Goal: Task Accomplishment & Management: Manage account settings

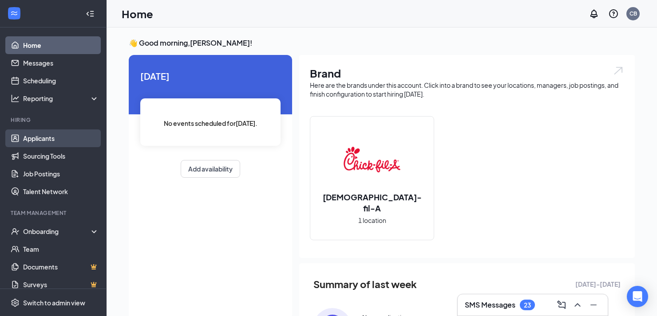
click at [46, 146] on link "Applicants" at bounding box center [61, 139] width 76 height 18
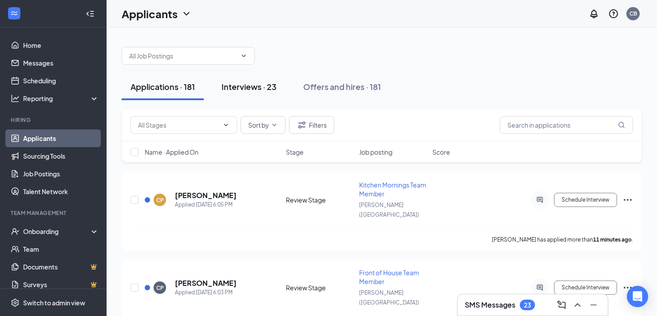
click at [261, 91] on div "Interviews · 23" at bounding box center [248, 86] width 55 height 11
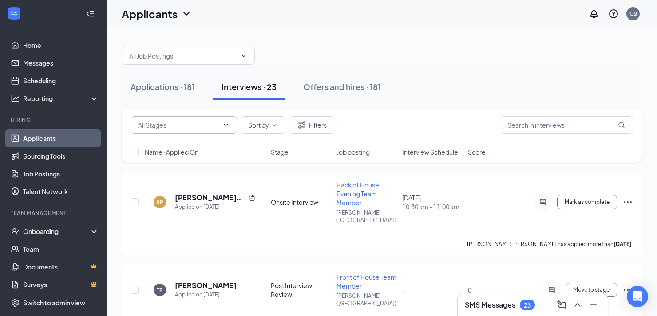
click at [229, 129] on span at bounding box center [183, 125] width 106 height 18
click at [226, 127] on icon "ChevronDown" at bounding box center [225, 125] width 7 height 7
click at [193, 144] on div "2nd Interview (3)" at bounding box center [191, 142] width 92 height 10
type input "2nd Interview (3)"
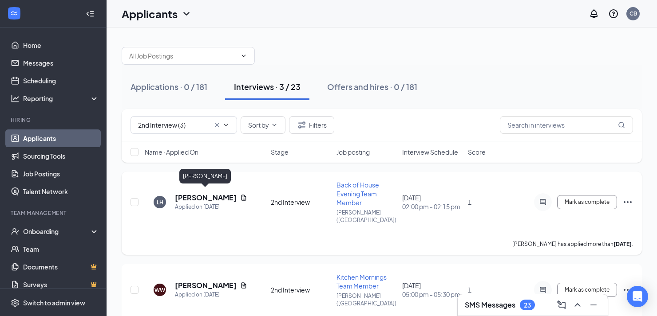
click at [221, 195] on h5 "[PERSON_NAME]" at bounding box center [206, 198] width 62 height 10
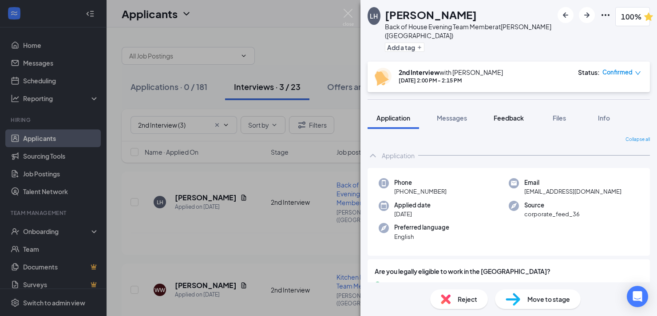
click at [505, 114] on div "Feedback" at bounding box center [508, 118] width 30 height 9
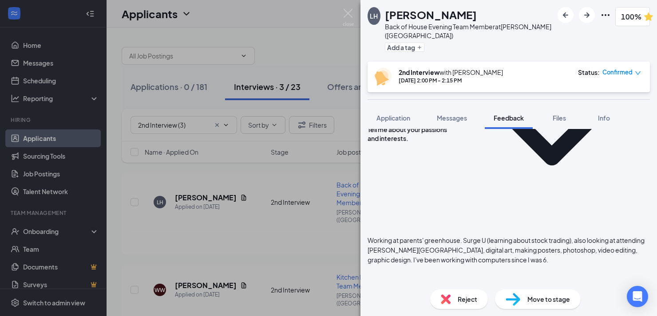
scroll to position [872, 0]
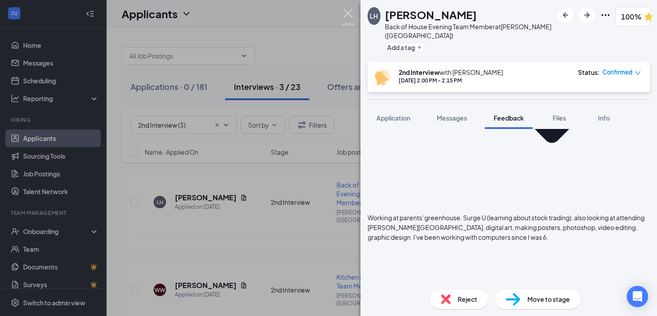
click at [349, 16] on img at bounding box center [348, 17] width 11 height 17
